Goal: Task Accomplishment & Management: Manage account settings

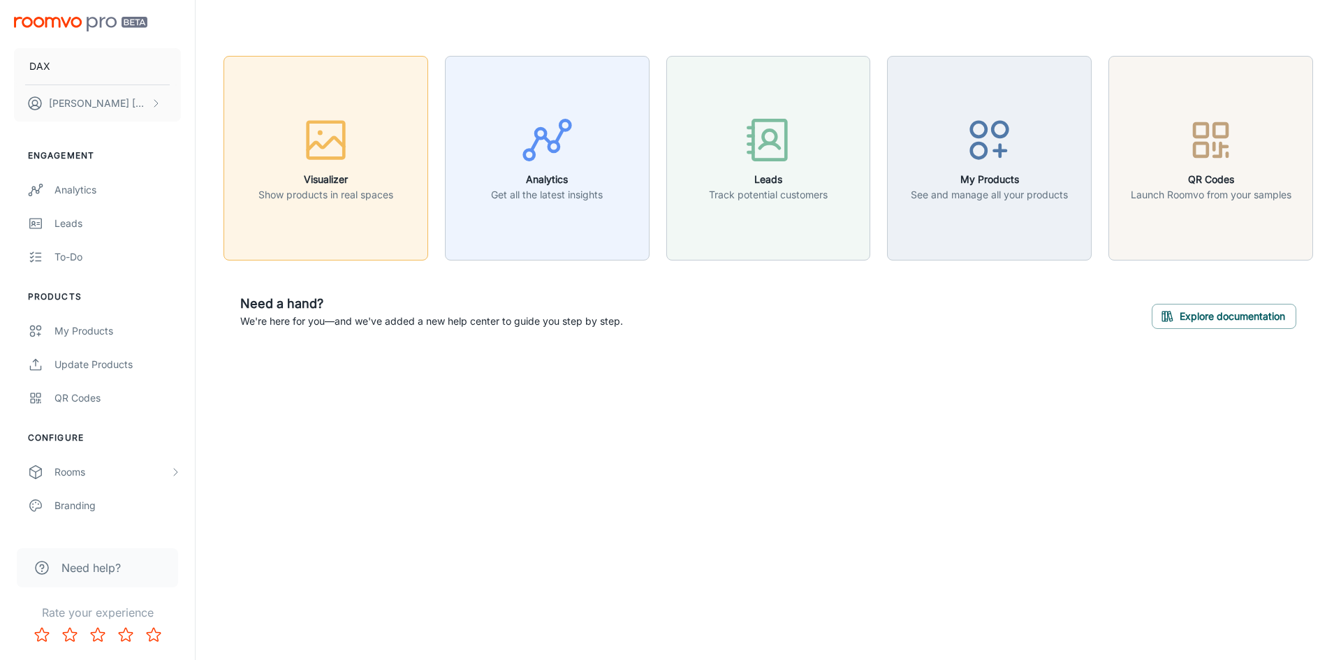
click at [316, 230] on button "Visualizer Show products in real spaces" at bounding box center [326, 158] width 205 height 205
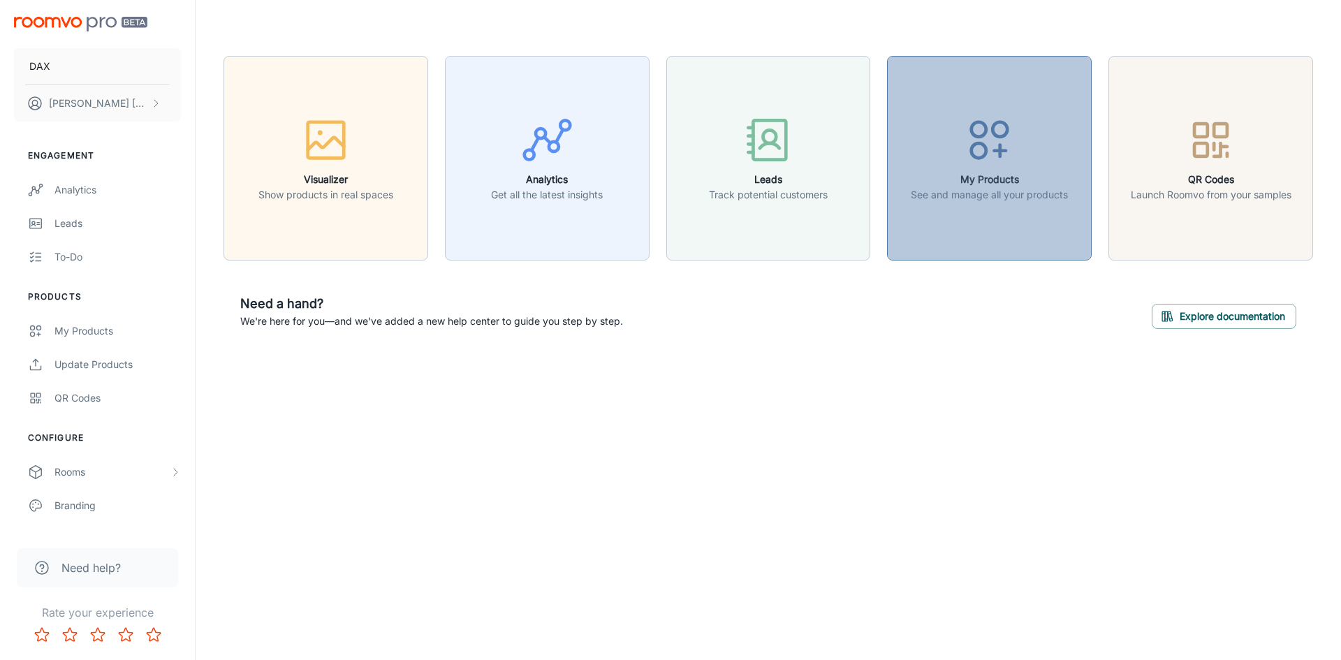
click at [971, 230] on button "My Products See and manage all your products" at bounding box center [989, 158] width 205 height 205
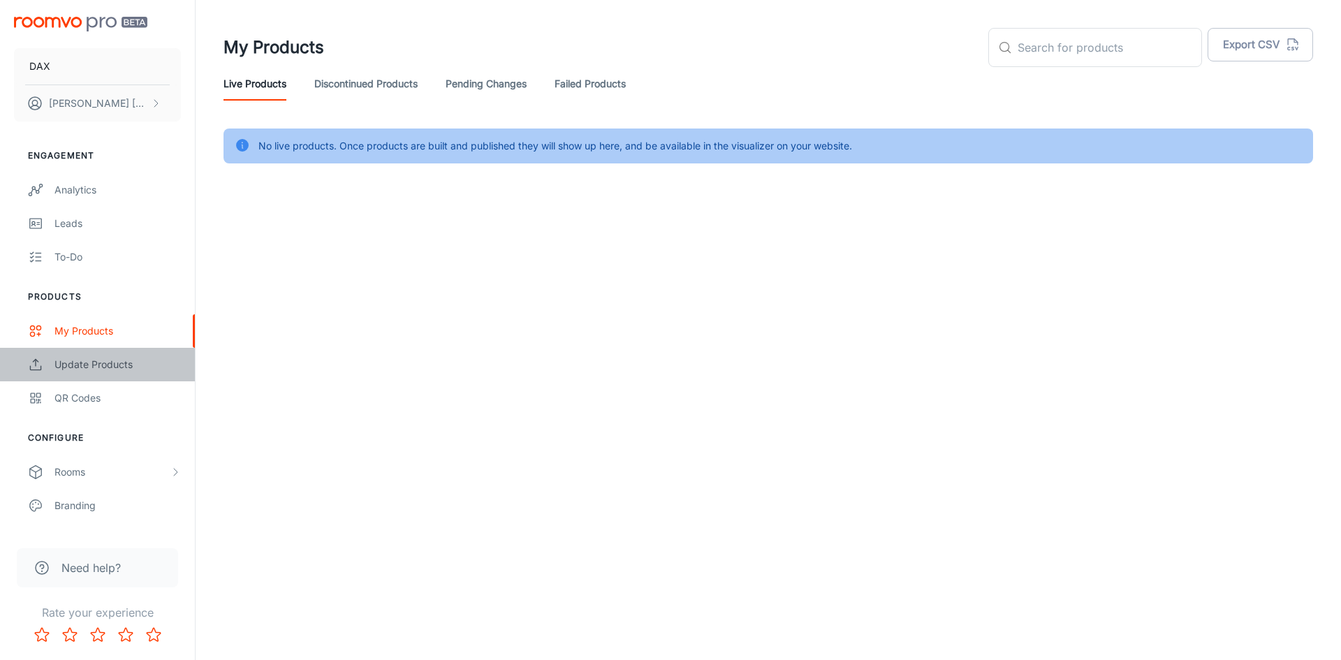
click at [121, 372] on link "Update Products" at bounding box center [97, 365] width 195 height 34
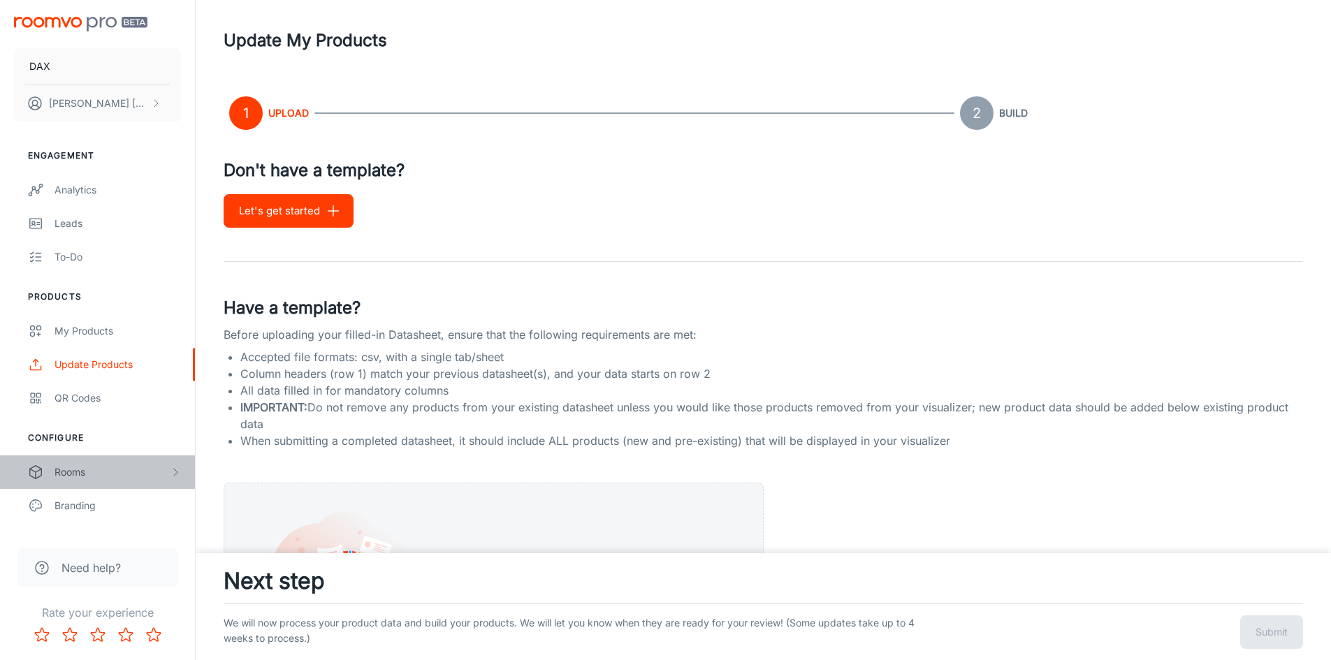
click at [71, 464] on div "Rooms" at bounding box center [111, 471] width 115 height 15
click at [71, 496] on div "My Rooms" at bounding box center [97, 506] width 195 height 34
